Goal: Task Accomplishment & Management: Manage account settings

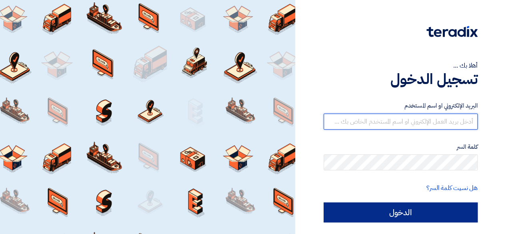
type input "[PERSON_NAME][EMAIL_ADDRESS][DOMAIN_NAME]"
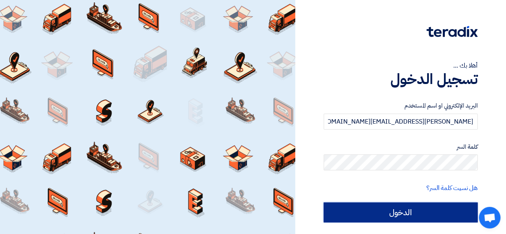
click at [407, 211] on input "الدخول" at bounding box center [401, 213] width 154 height 20
type input "Sign in"
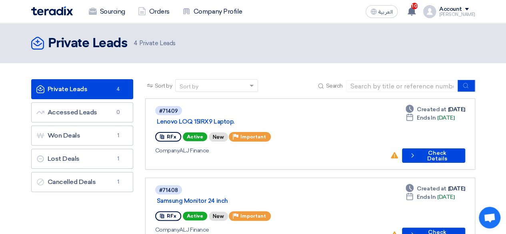
click at [97, 91] on link "Private Leads Private Leads 4" at bounding box center [82, 89] width 102 height 20
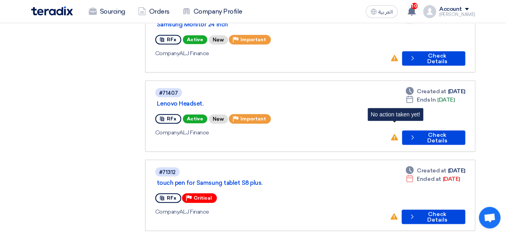
scroll to position [177, 0]
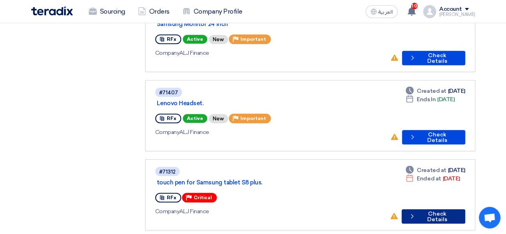
click at [422, 209] on button "Check details Check Details" at bounding box center [434, 216] width 64 height 14
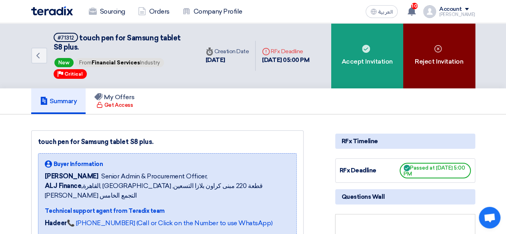
click at [439, 63] on div "Reject Invitation" at bounding box center [440, 55] width 72 height 65
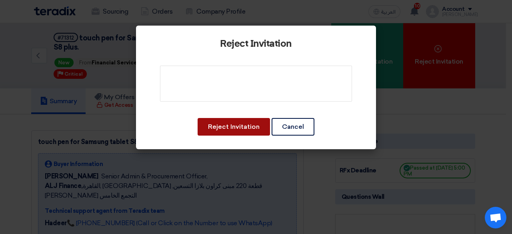
click at [251, 129] on button "Reject Invitation" at bounding box center [234, 127] width 72 height 18
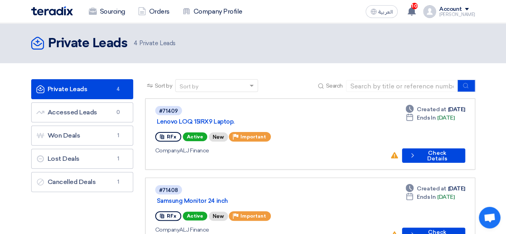
click at [117, 83] on link "Private Leads Private Leads 4" at bounding box center [82, 89] width 102 height 20
click at [433, 149] on button "Check details Check Details" at bounding box center [433, 156] width 63 height 14
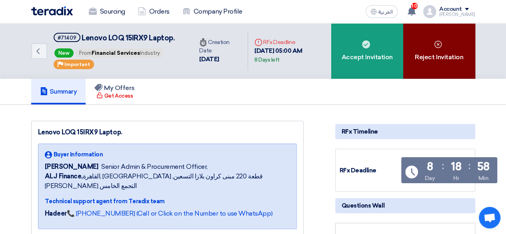
click at [440, 43] on icon at bounding box center [438, 44] width 8 height 8
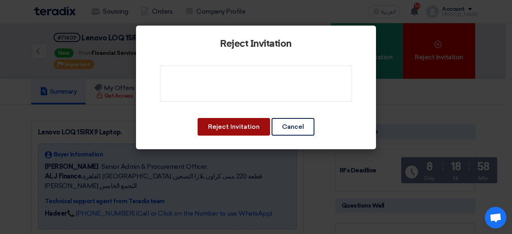
click at [244, 125] on button "Reject Invitation" at bounding box center [234, 127] width 72 height 18
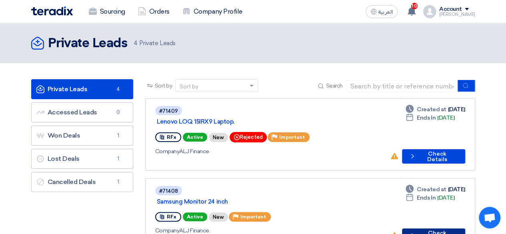
click at [427, 229] on button "Check details Check Details" at bounding box center [433, 236] width 63 height 14
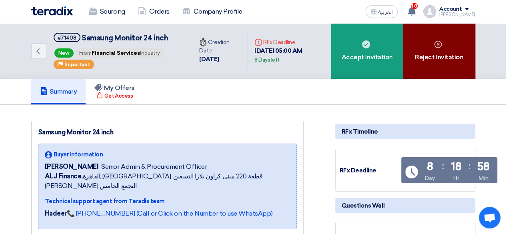
click at [445, 53] on div "Reject Invitation" at bounding box center [440, 51] width 72 height 56
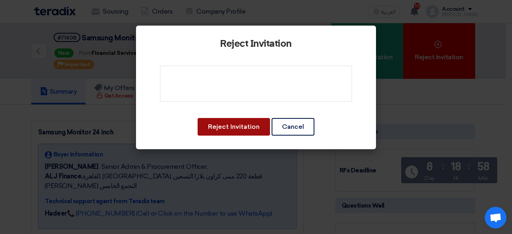
click at [229, 125] on button "Reject Invitation" at bounding box center [234, 127] width 72 height 18
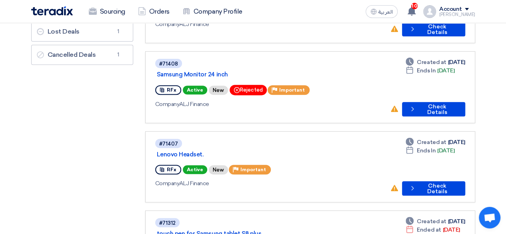
scroll to position [143, 0]
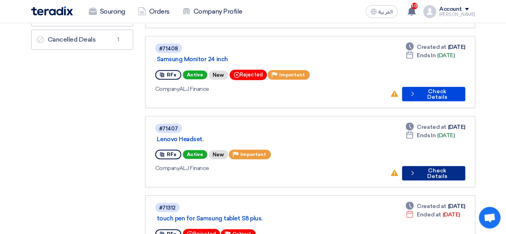
click at [442, 166] on button "Check details Check Details" at bounding box center [433, 173] width 63 height 14
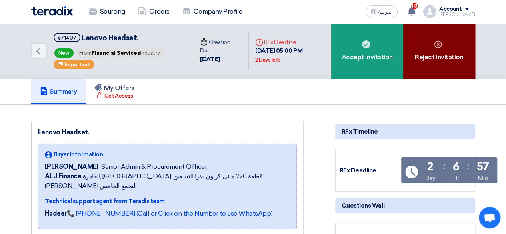
click at [439, 44] on icon at bounding box center [438, 44] width 8 height 8
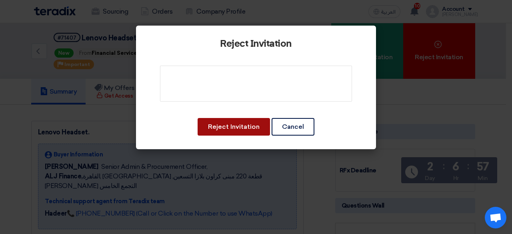
click at [243, 130] on button "Reject Invitation" at bounding box center [234, 127] width 72 height 18
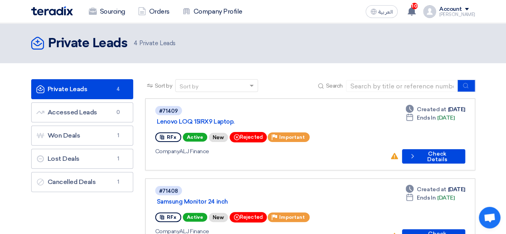
click at [256, 45] on div "Private Leads Private Leads 4 Private Leads" at bounding box center [253, 43] width 444 height 16
